Goal: Transaction & Acquisition: Download file/media

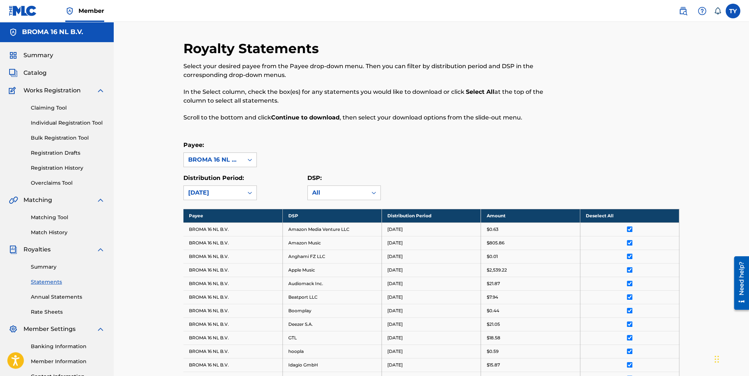
click at [49, 266] on link "Summary" at bounding box center [68, 267] width 74 height 8
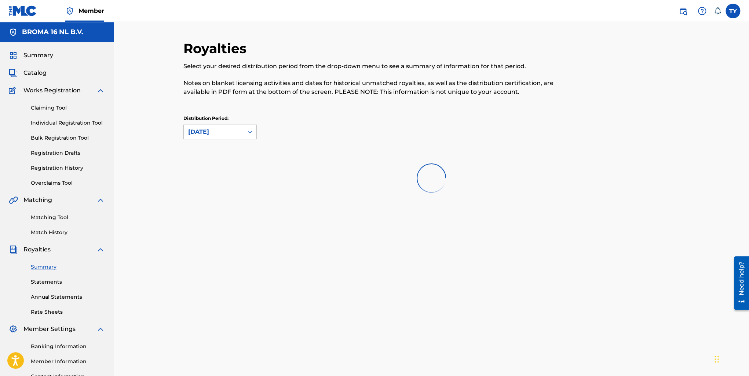
click at [219, 135] on div "[DATE]" at bounding box center [213, 132] width 51 height 9
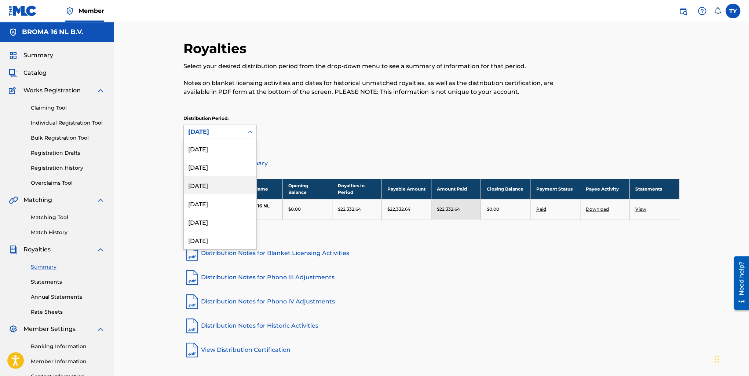
scroll to position [440, 0]
click at [220, 167] on div "[DATE]" at bounding box center [220, 167] width 73 height 18
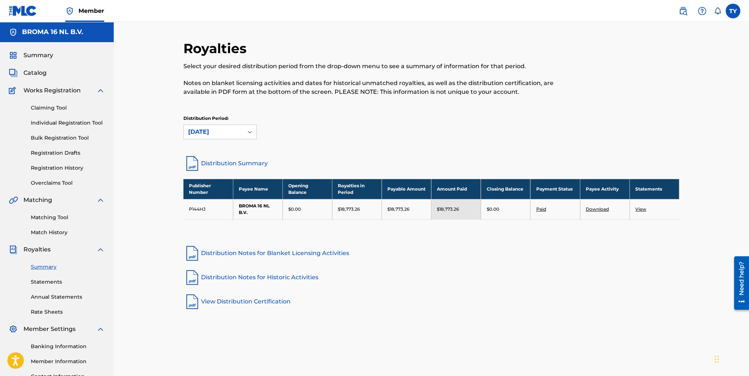
click at [642, 210] on link "View" at bounding box center [640, 208] width 11 height 5
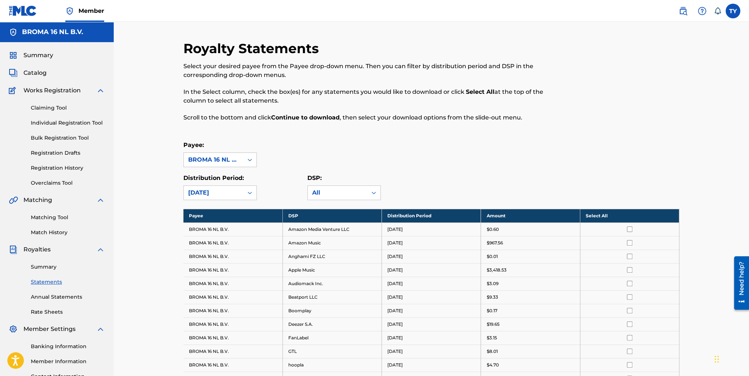
click at [614, 217] on th "Select All" at bounding box center [629, 216] width 99 height 14
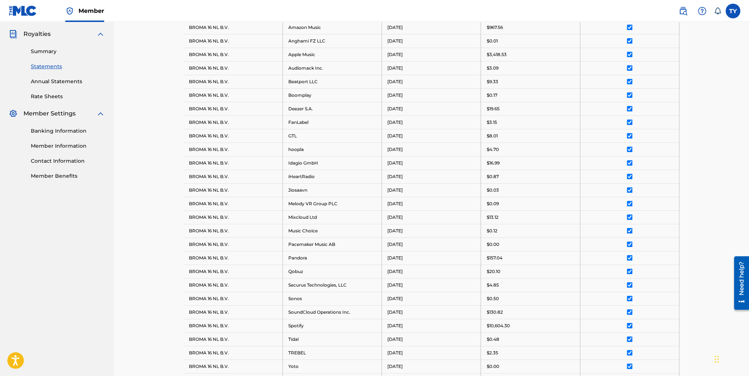
scroll to position [355, 0]
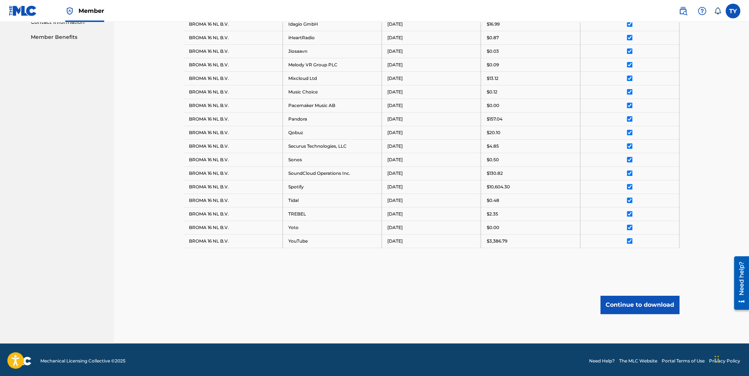
click at [645, 298] on button "Continue to download" at bounding box center [639, 305] width 79 height 18
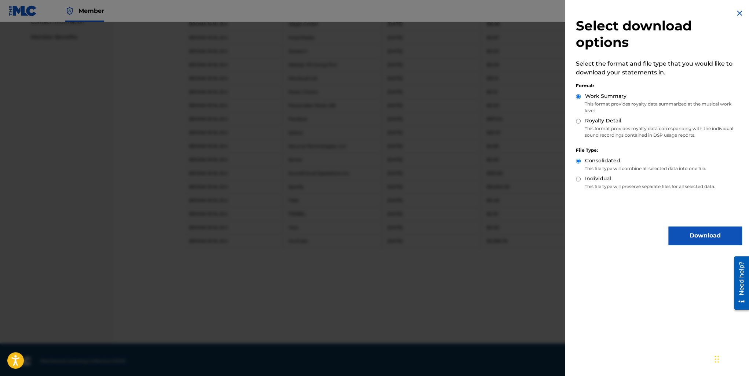
click at [696, 233] on button "Download" at bounding box center [704, 236] width 73 height 18
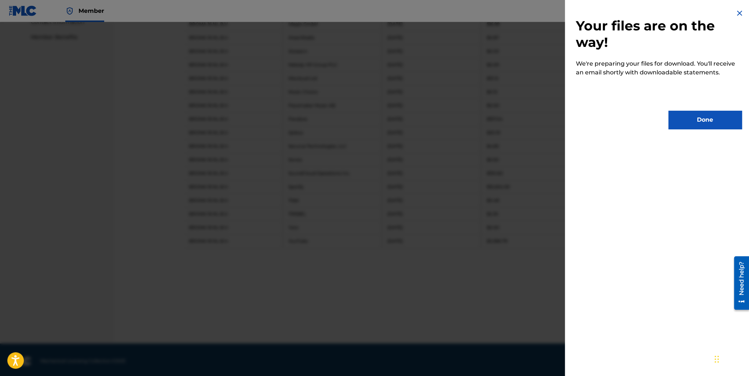
click at [687, 124] on button "Done" at bounding box center [704, 120] width 73 height 18
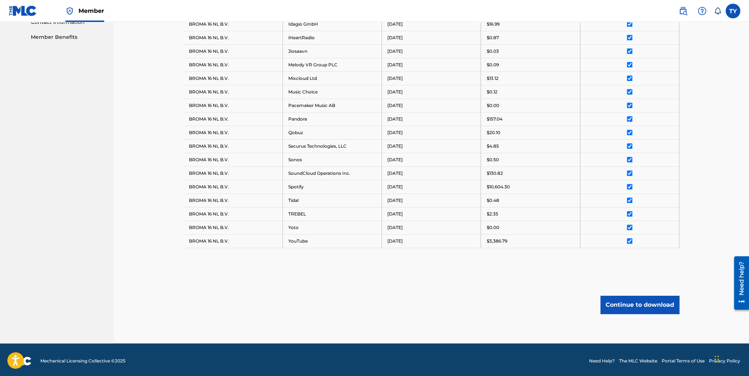
click at [637, 298] on button "Continue to download" at bounding box center [639, 305] width 79 height 18
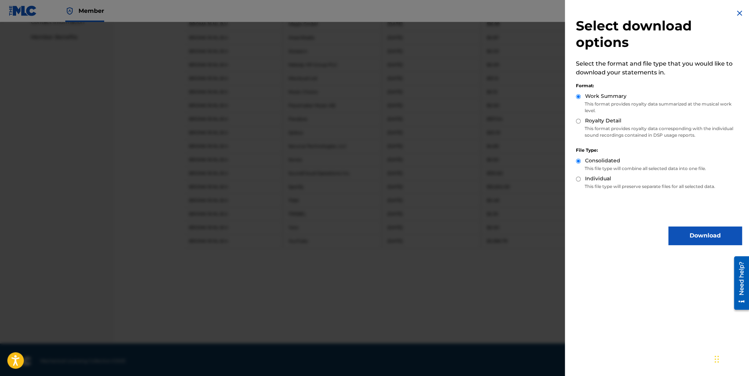
click at [704, 234] on button "Download" at bounding box center [704, 236] width 73 height 18
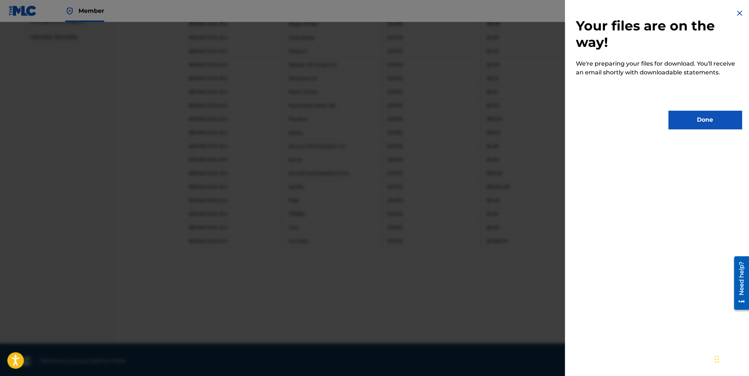
click at [686, 112] on button "Done" at bounding box center [704, 120] width 73 height 18
